Goal: Task Accomplishment & Management: Manage account settings

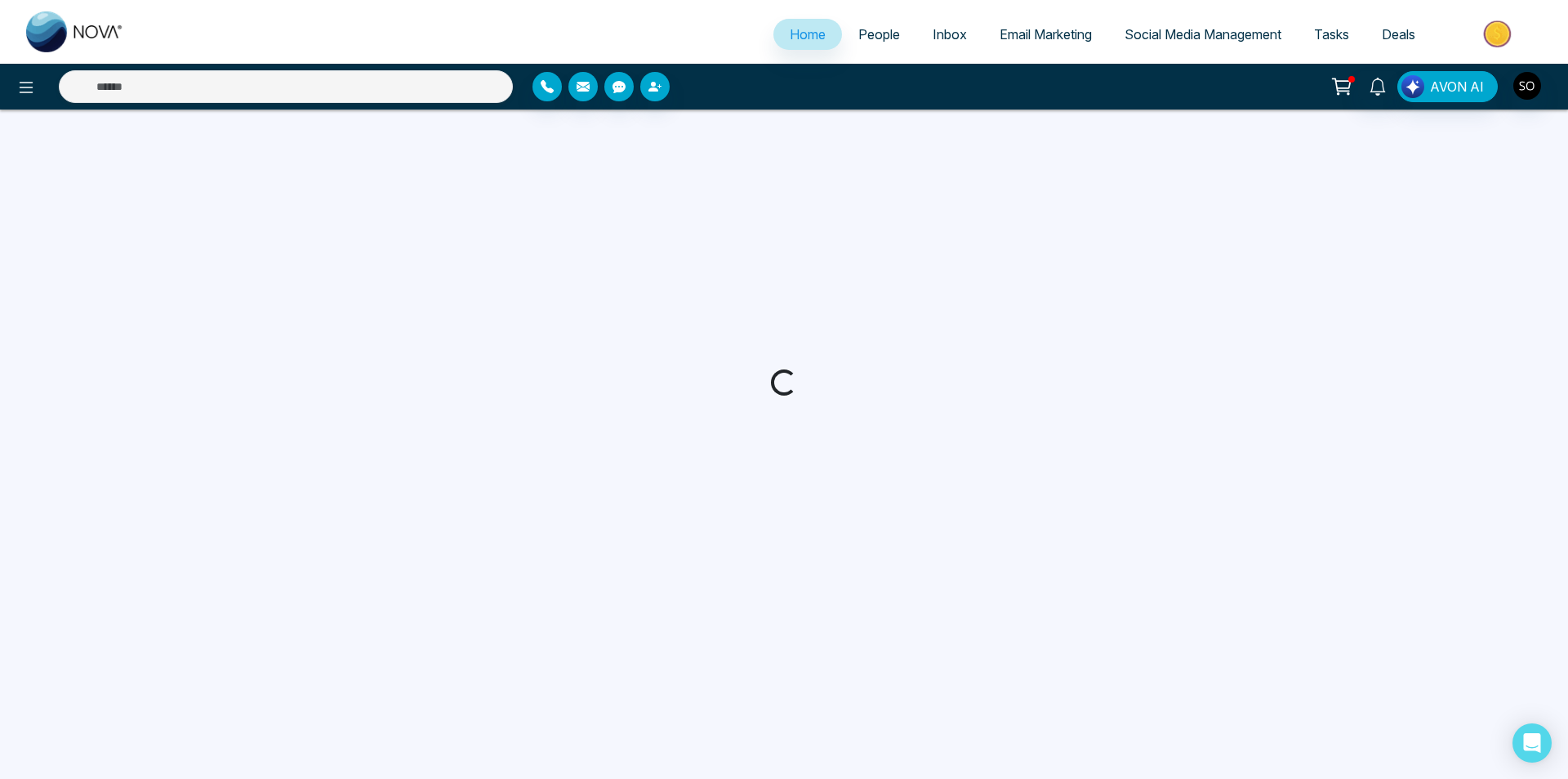
click at [225, 76] on input "text" at bounding box center [286, 86] width 454 height 32
select select "*"
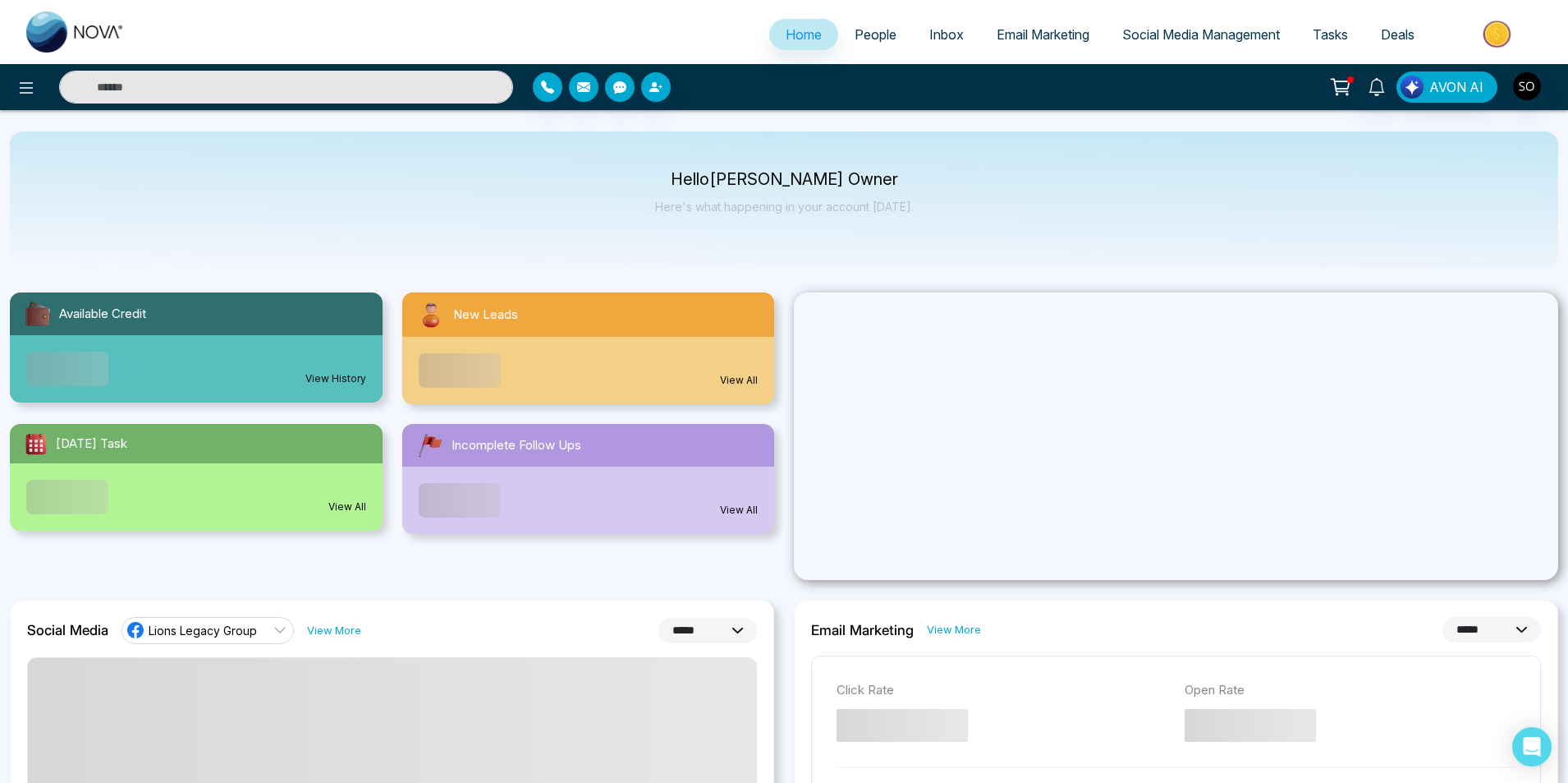
click at [226, 83] on input "text" at bounding box center [286, 87] width 454 height 33
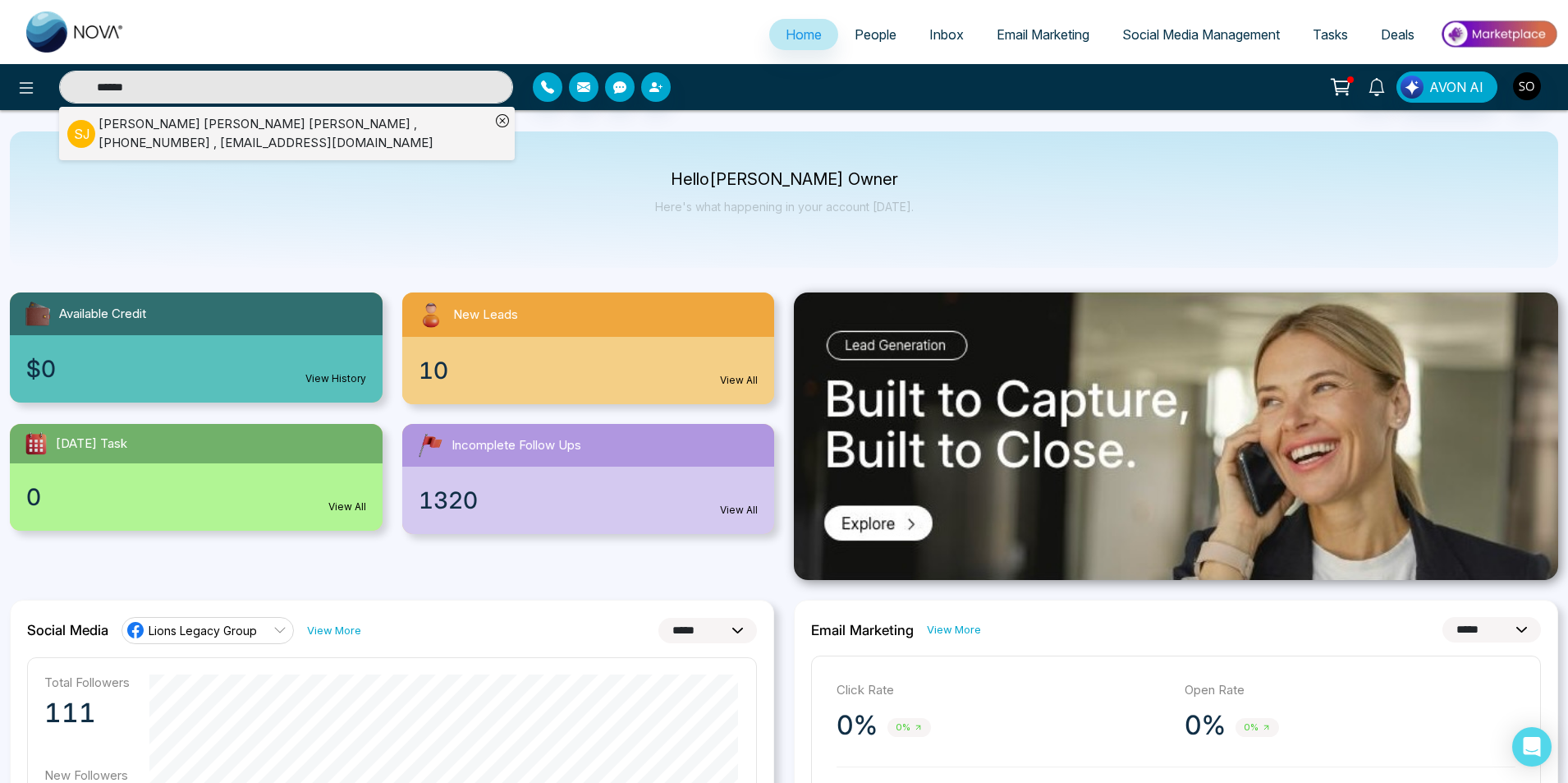
type input "******"
click at [189, 127] on div "[PERSON_NAME] [PERSON_NAME] [PERSON_NAME] , [PHONE_NUMBER] , [EMAIL_ADDRESS][DO…" at bounding box center [294, 134] width 391 height 37
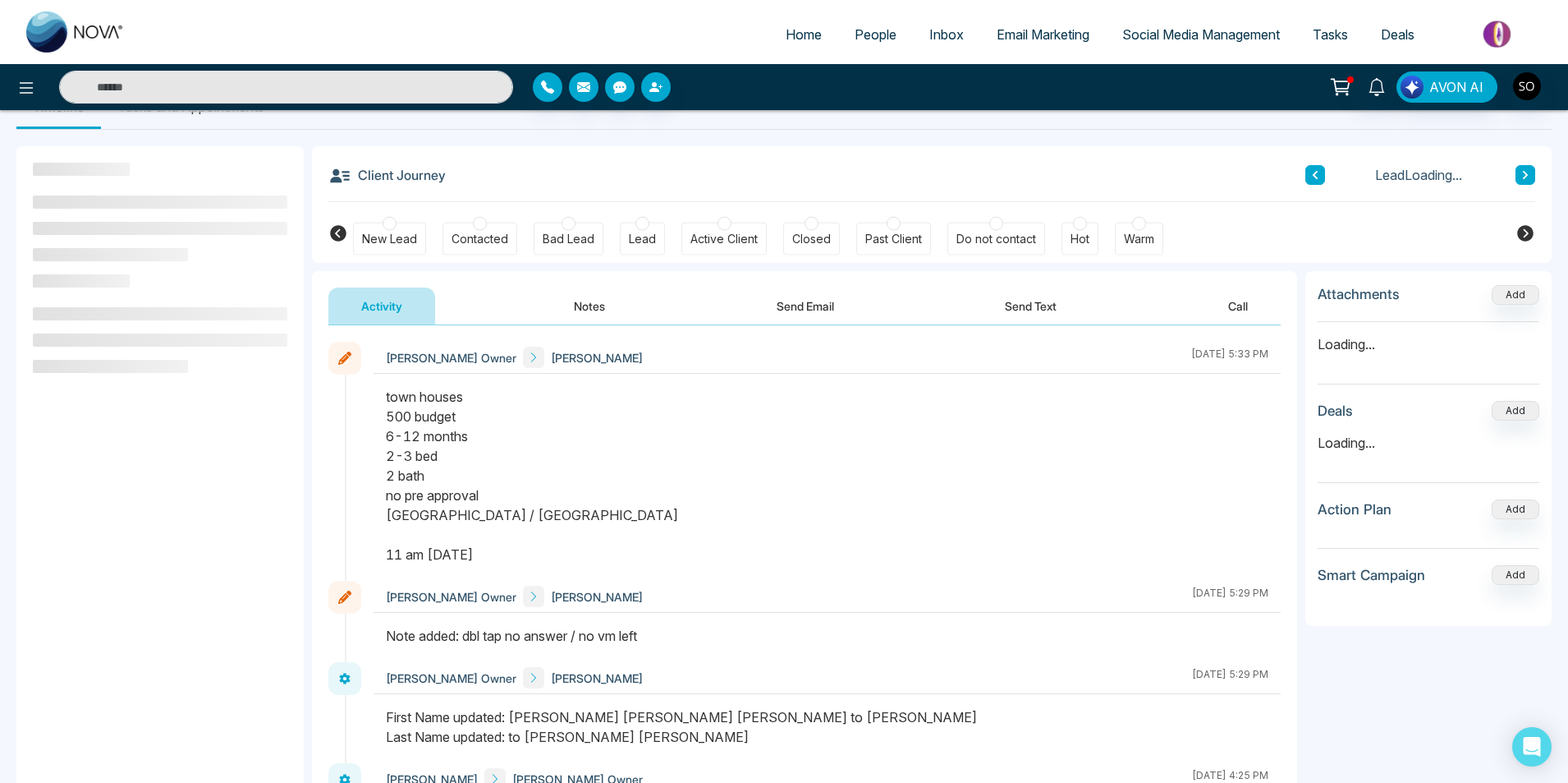
scroll to position [109, 0]
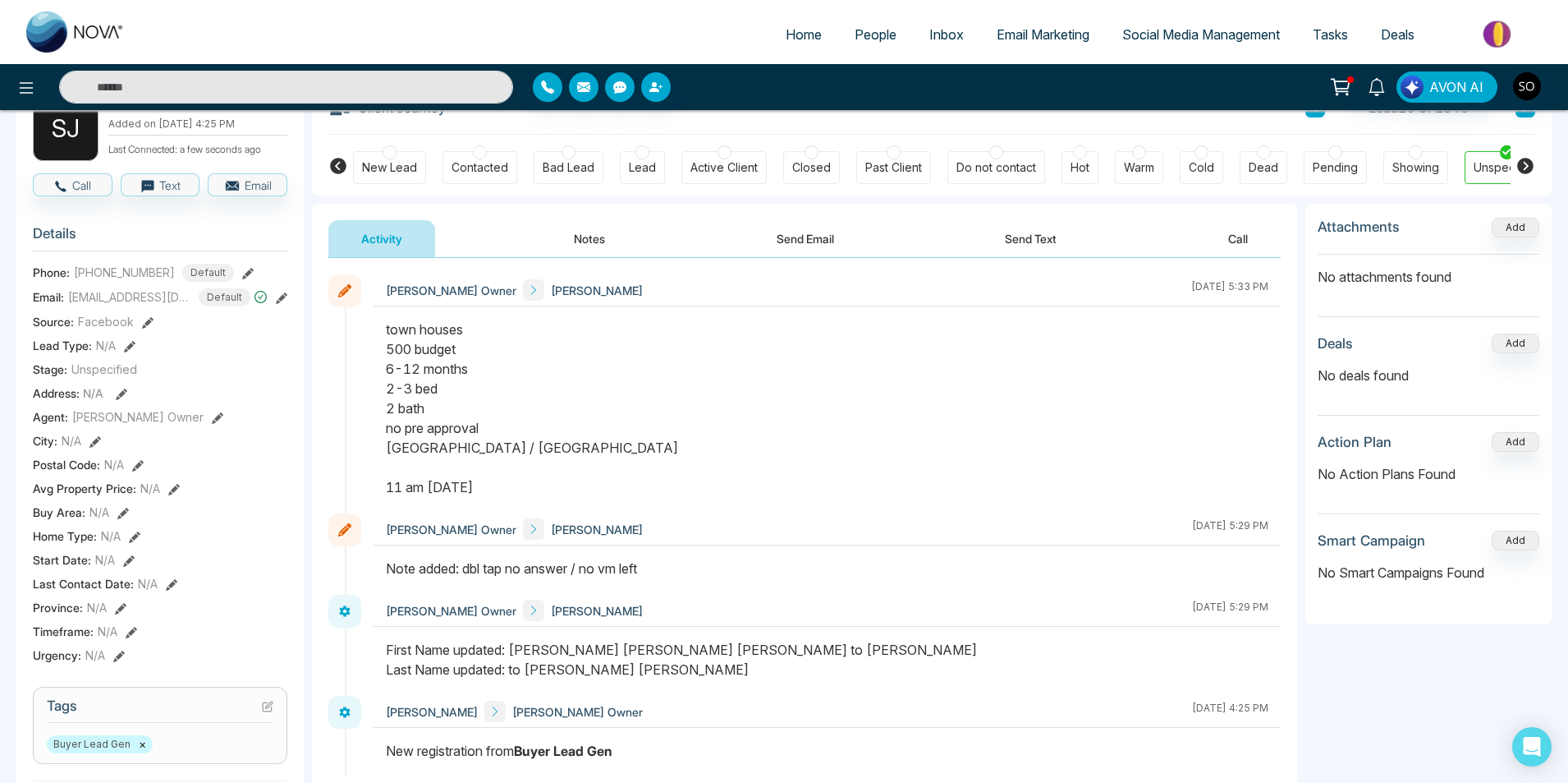
click at [212, 424] on icon at bounding box center [218, 418] width 12 height 12
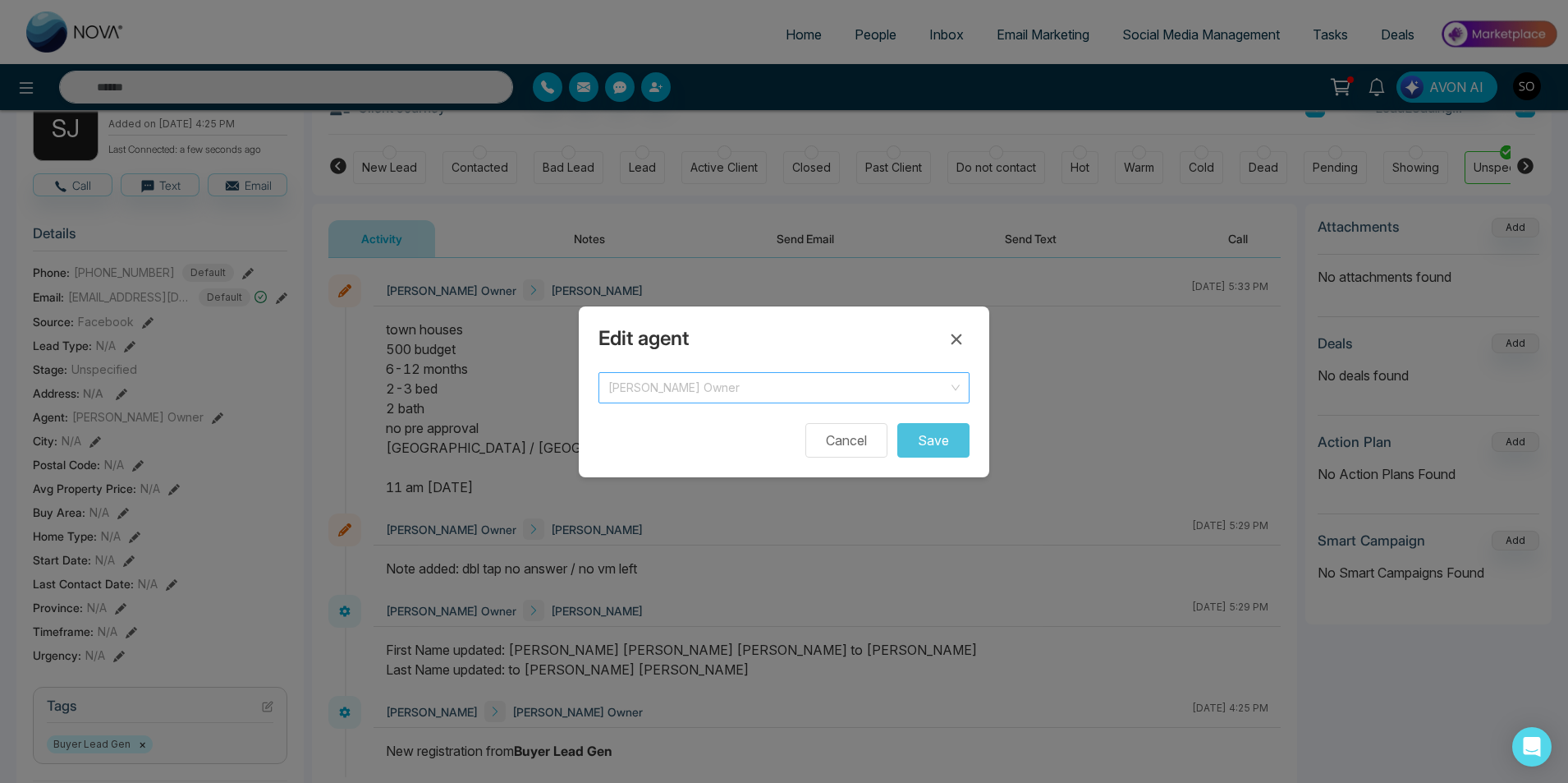
click at [877, 397] on span "[PERSON_NAME] Owner" at bounding box center [784, 388] width 351 height 23
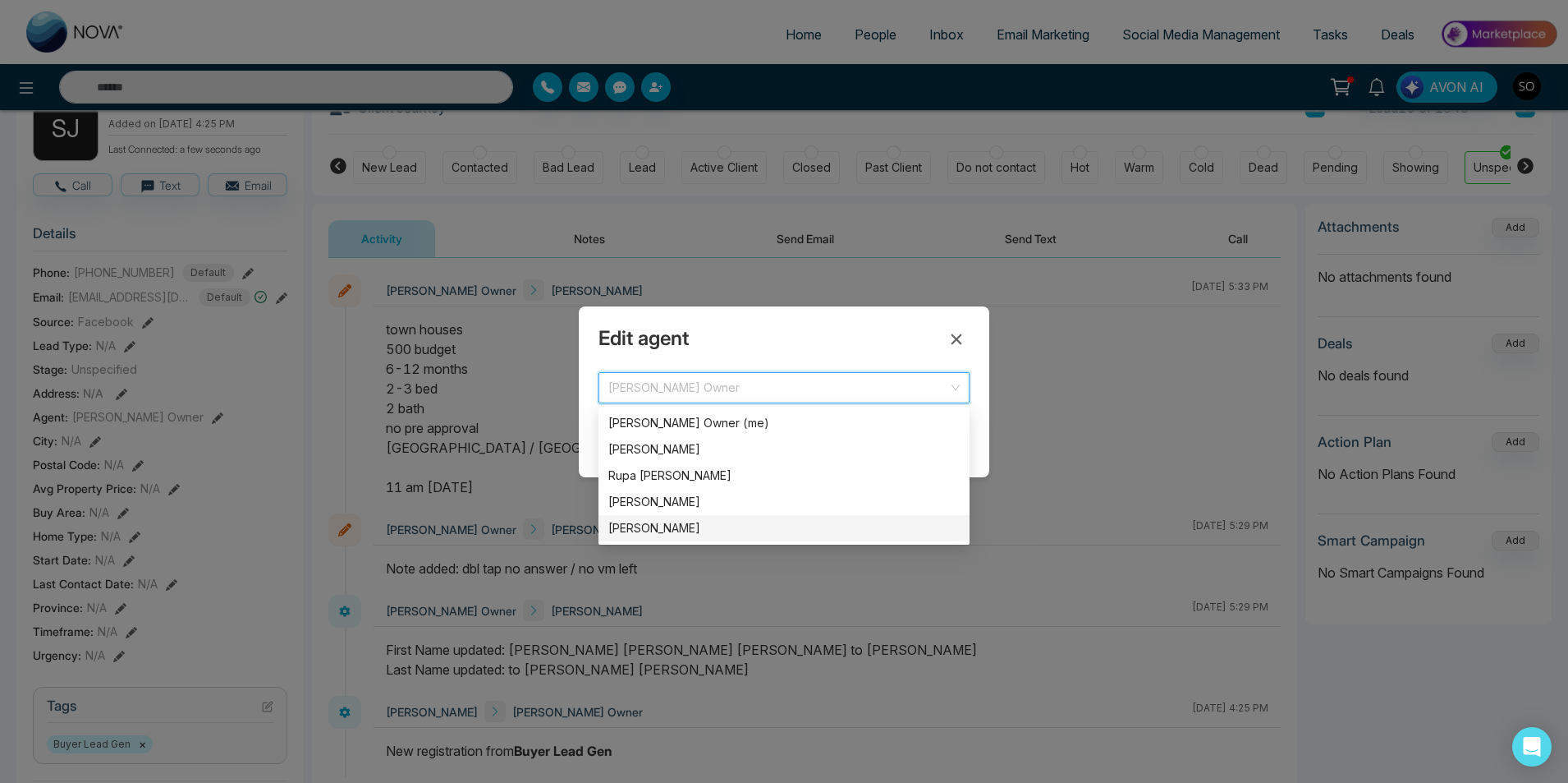
click at [662, 523] on div "[PERSON_NAME]" at bounding box center [784, 528] width 351 height 18
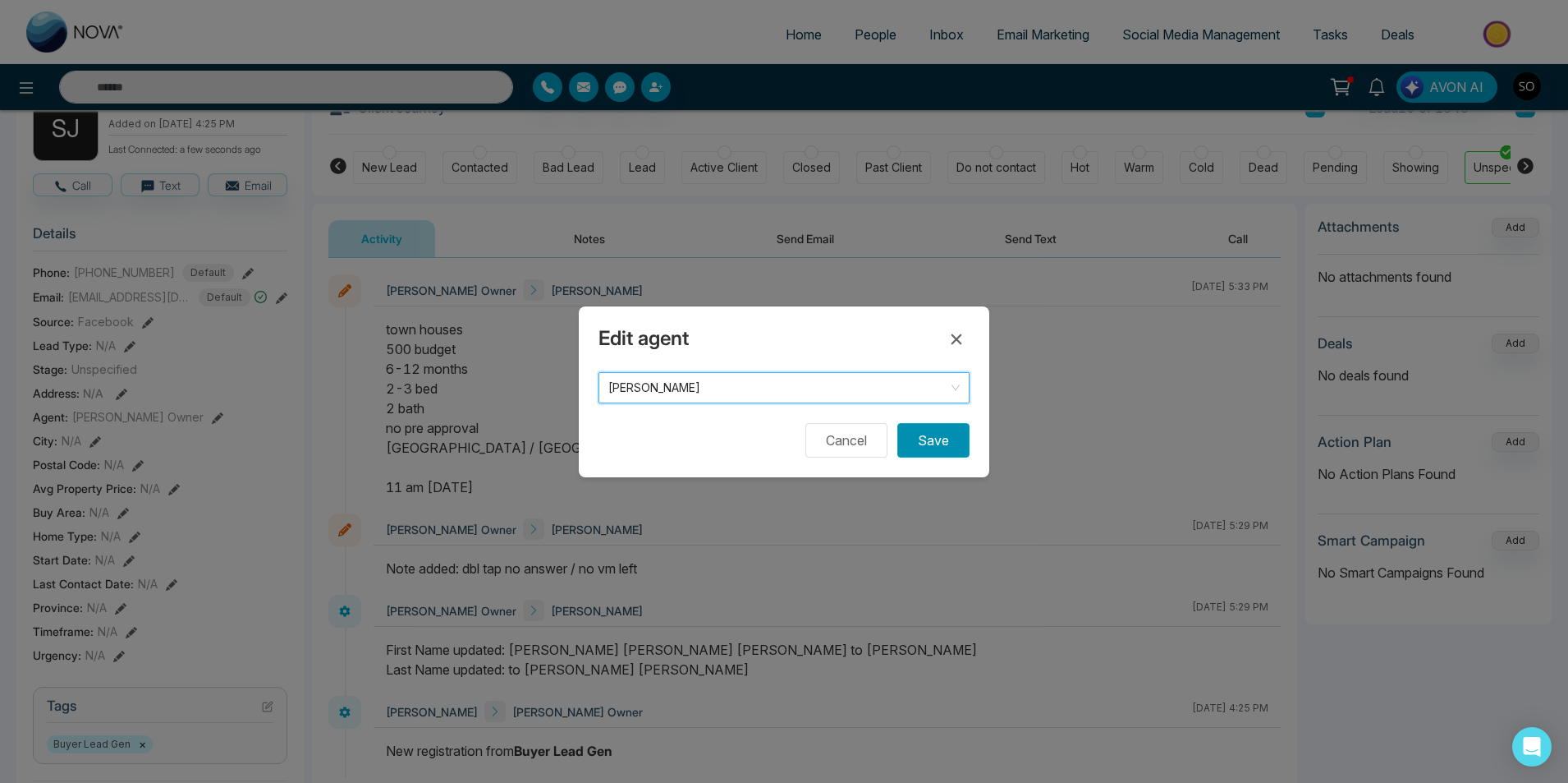
click at [937, 447] on button "Save" at bounding box center [933, 440] width 73 height 34
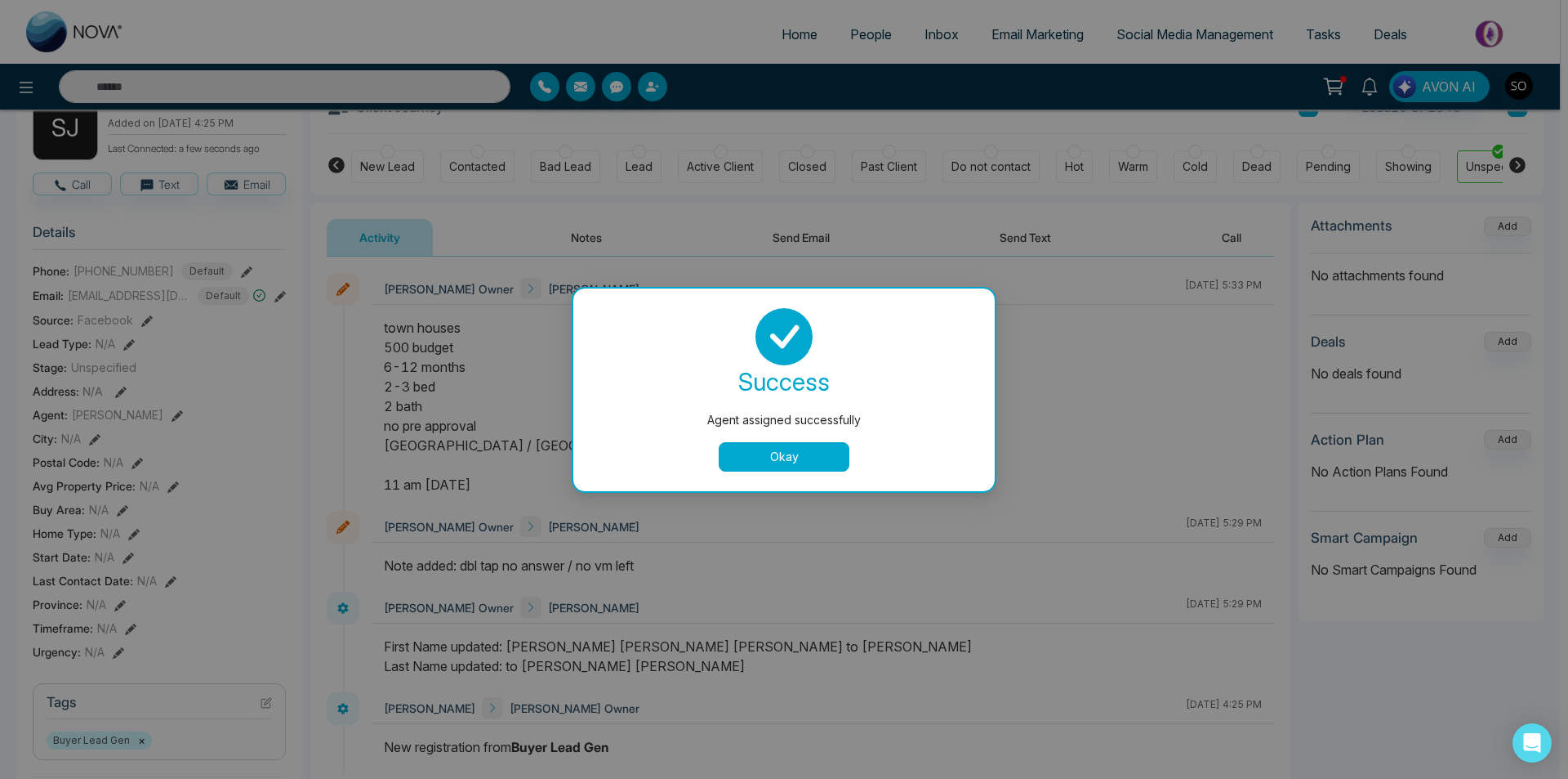
click at [781, 468] on button "Okay" at bounding box center [784, 456] width 130 height 29
